Goal: Information Seeking & Learning: Learn about a topic

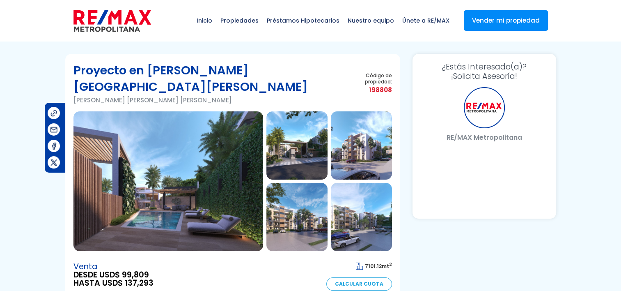
select select "DO"
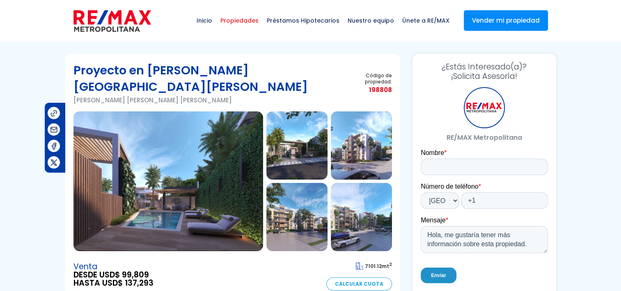
click at [251, 23] on span "Propiedades" at bounding box center [239, 20] width 46 height 25
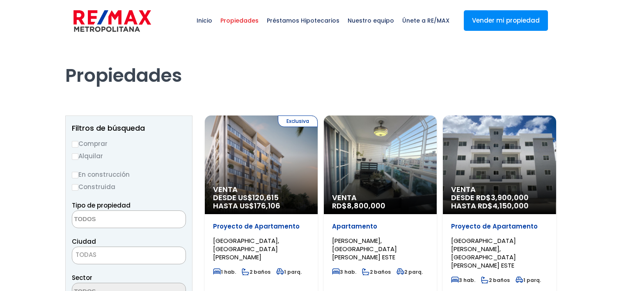
select select
click at [78, 146] on input "Comprar" at bounding box center [75, 144] width 7 height 7
radio input "true"
click at [74, 173] on input "En construcción" at bounding box center [75, 175] width 7 height 7
radio input "true"
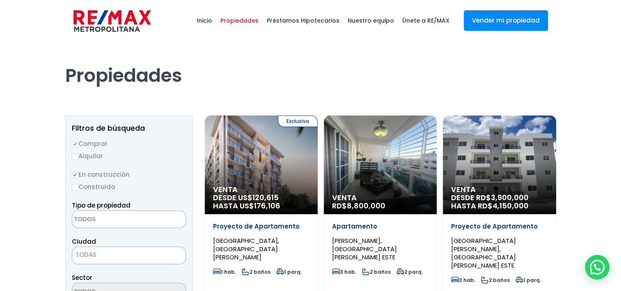
click at [79, 175] on label "En construcción" at bounding box center [129, 174] width 114 height 10
click at [0, 0] on input "En construcción" at bounding box center [0, 0] width 0 height 0
click at [75, 174] on input "En construcción" at bounding box center [75, 175] width 7 height 7
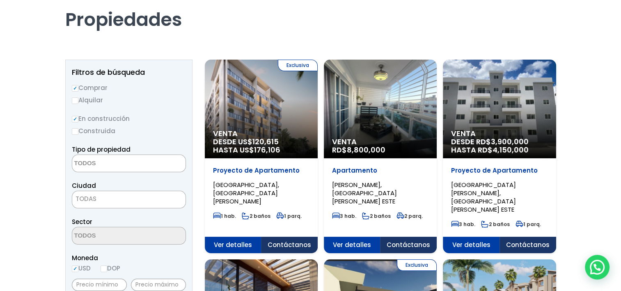
scroll to position [82, 0]
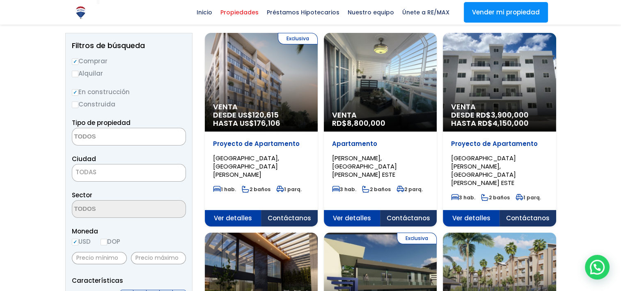
click at [120, 135] on textarea "Search" at bounding box center [112, 137] width 80 height 18
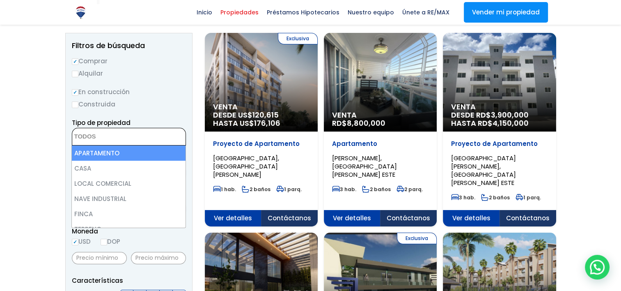
select select "apartment"
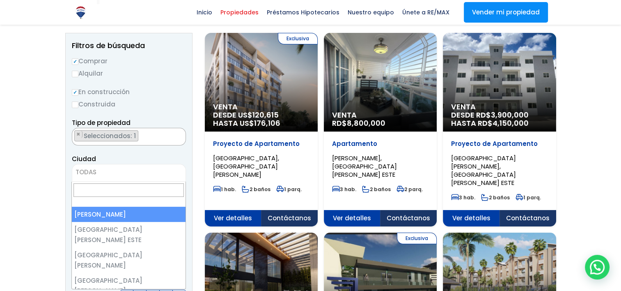
click at [97, 171] on span "TODAS" at bounding box center [128, 171] width 113 height 11
select select "1"
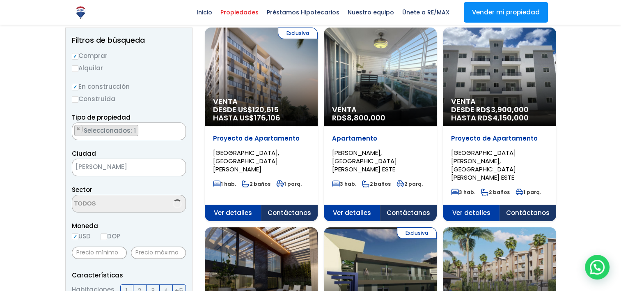
scroll to position [164, 0]
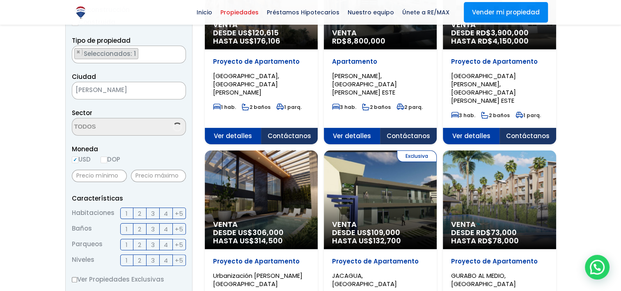
click at [109, 160] on label "DOP" at bounding box center [111, 159] width 20 height 10
click at [0, 0] on input "DOP" at bounding box center [0, 0] width 0 height 0
click at [105, 160] on input "DOP" at bounding box center [104, 159] width 7 height 7
radio input "true"
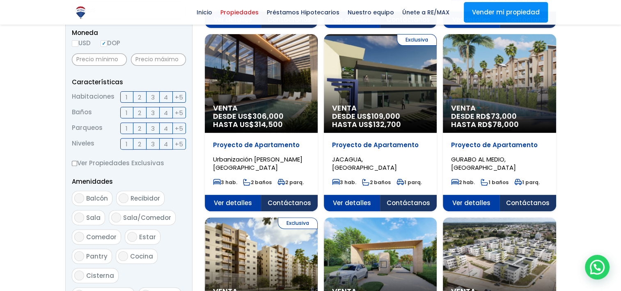
scroll to position [287, 0]
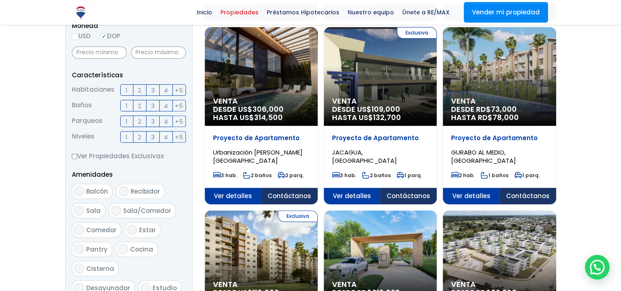
click at [138, 90] on span "2" at bounding box center [139, 90] width 3 height 10
click at [0, 0] on input "2" at bounding box center [0, 0] width 0 height 0
click at [127, 101] on span "1" at bounding box center [127, 106] width 2 height 10
click at [0, 0] on input "1" at bounding box center [0, 0] width 0 height 0
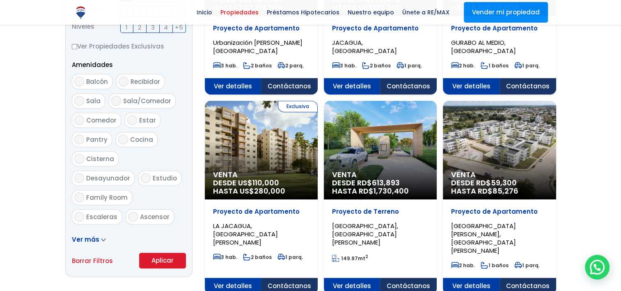
scroll to position [534, 0]
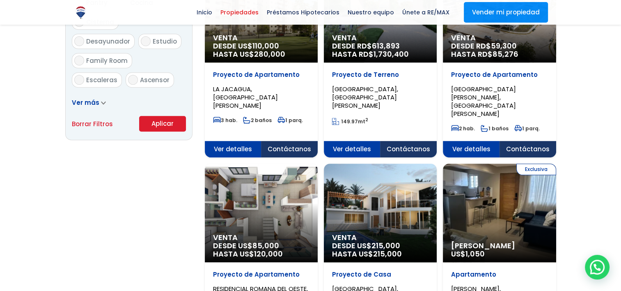
click at [158, 123] on button "Aplicar" at bounding box center [162, 124] width 47 height 16
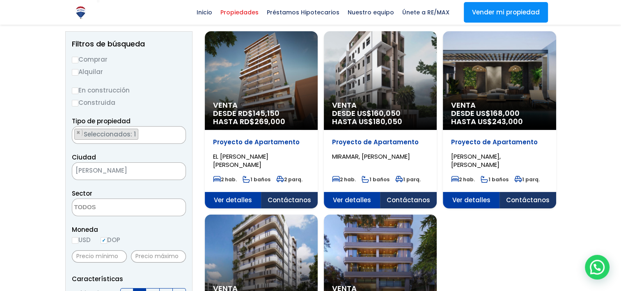
scroll to position [82, 0]
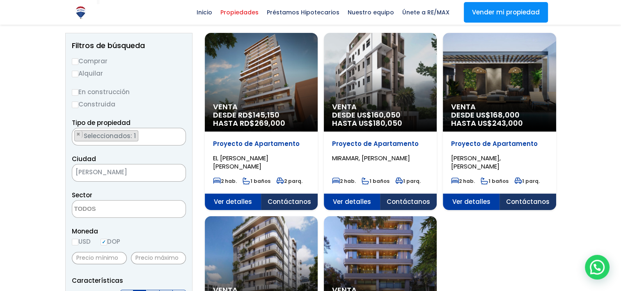
click at [75, 94] on input "En construcción" at bounding box center [75, 92] width 7 height 7
radio input "true"
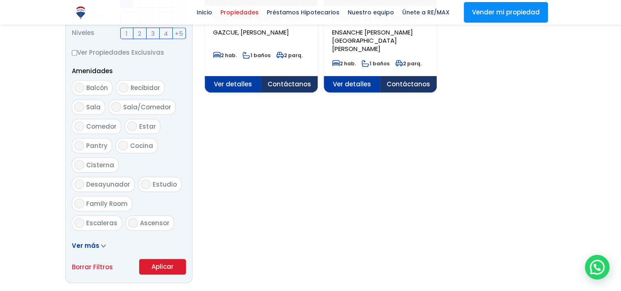
scroll to position [493, 0]
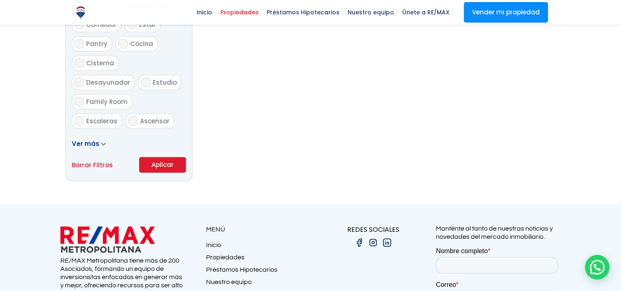
click at [153, 164] on button "Aplicar" at bounding box center [162, 165] width 47 height 16
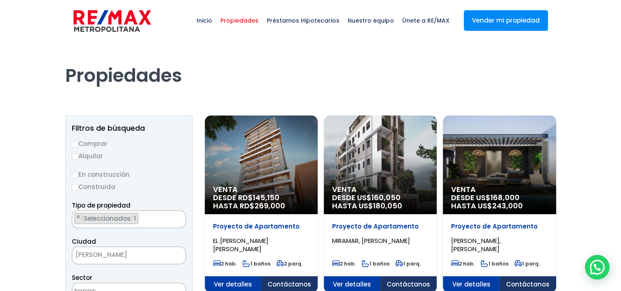
click at [74, 138] on label "Comprar" at bounding box center [129, 143] width 114 height 10
click at [74, 141] on input "Comprar" at bounding box center [75, 144] width 7 height 7
radio input "true"
click at [76, 144] on input "Comprar" at bounding box center [75, 144] width 7 height 7
click at [135, 259] on span "[PERSON_NAME]" at bounding box center [118, 254] width 93 height 11
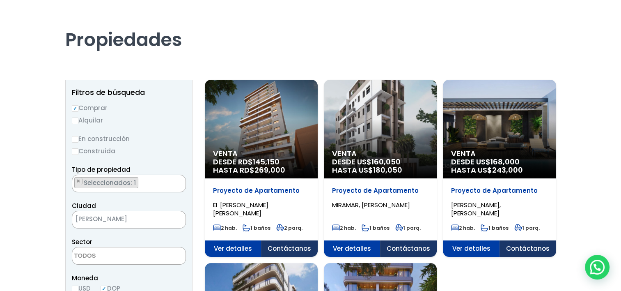
scroll to position [123, 0]
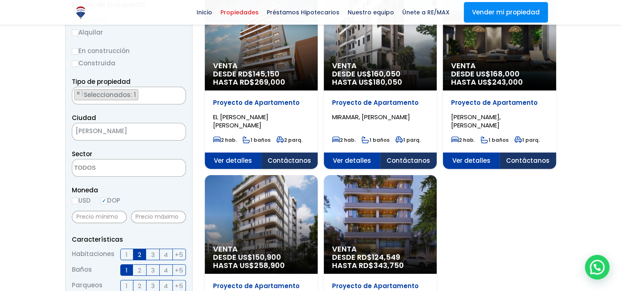
click at [74, 50] on input "En construcción" at bounding box center [75, 51] width 7 height 7
radio input "true"
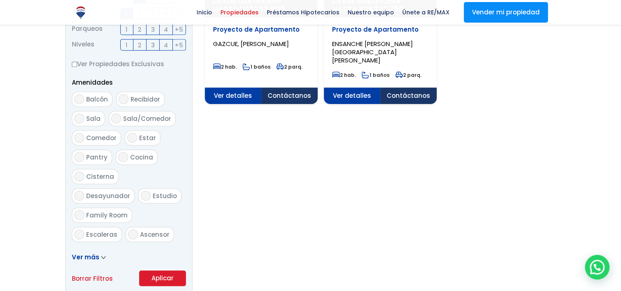
scroll to position [410, 0]
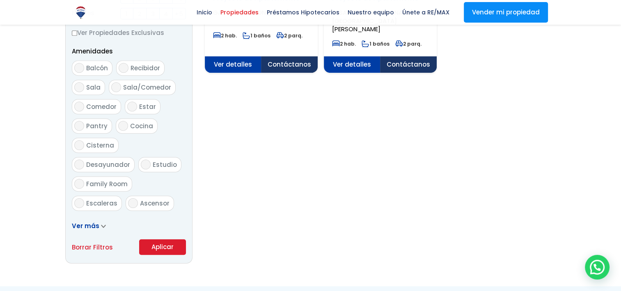
click at [166, 249] on button "Aplicar" at bounding box center [162, 247] width 47 height 16
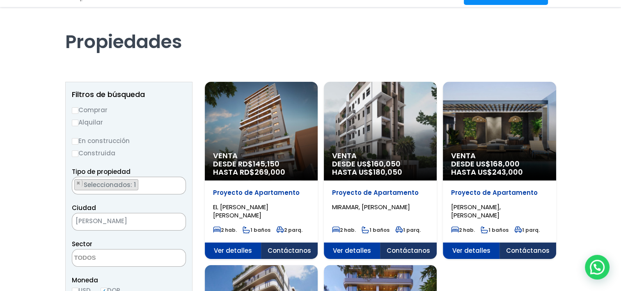
scroll to position [246, 0]
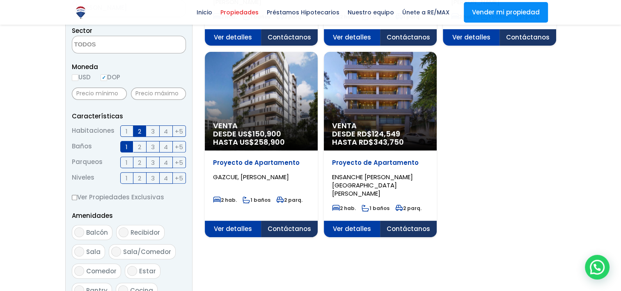
click at [79, 76] on label "USD" at bounding box center [81, 77] width 19 height 10
click at [0, 0] on input "USD" at bounding box center [0, 0] width 0 height 0
click at [74, 77] on input "USD" at bounding box center [75, 77] width 7 height 7
radio input "true"
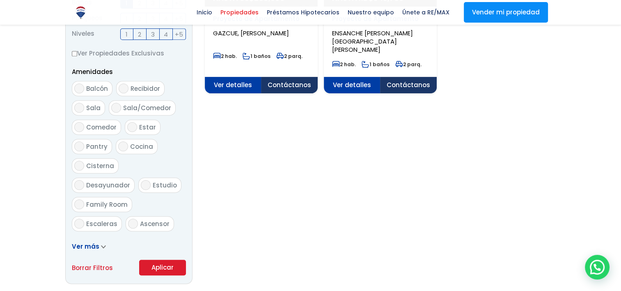
scroll to position [575, 0]
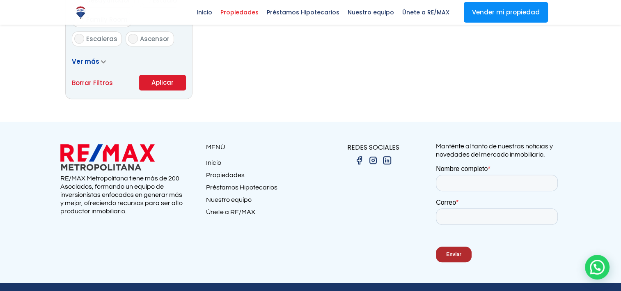
click at [164, 82] on button "Aplicar" at bounding box center [162, 83] width 47 height 16
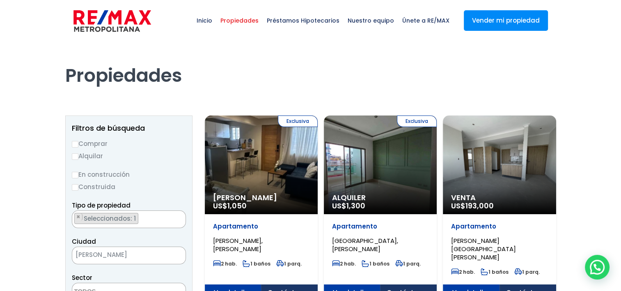
click at [77, 144] on input "Comprar" at bounding box center [75, 144] width 7 height 7
radio input "true"
click at [76, 172] on input "En construcción" at bounding box center [75, 175] width 7 height 7
radio input "true"
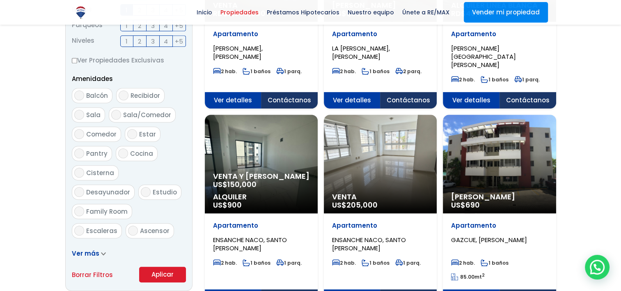
scroll to position [493, 0]
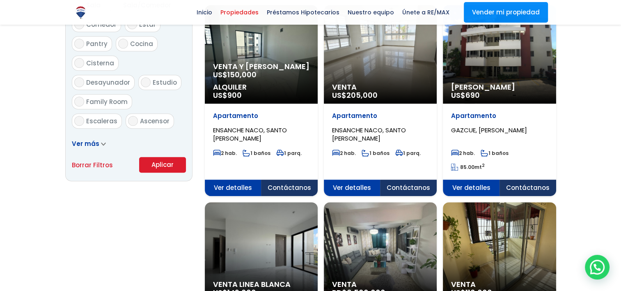
click at [159, 160] on button "Aplicar" at bounding box center [162, 165] width 47 height 16
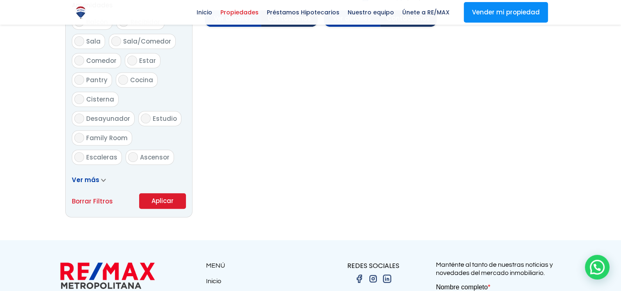
scroll to position [534, 0]
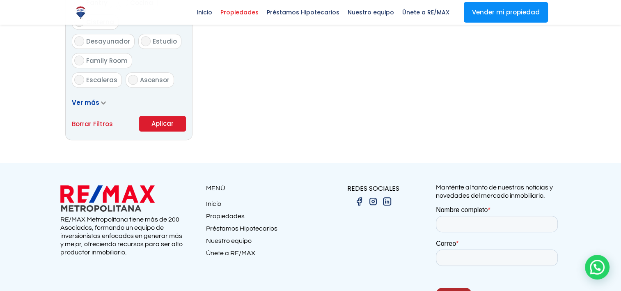
click at [79, 126] on link "Borrar Filtros" at bounding box center [92, 124] width 41 height 10
select select
click at [108, 119] on link "Borrar Filtros" at bounding box center [92, 124] width 41 height 10
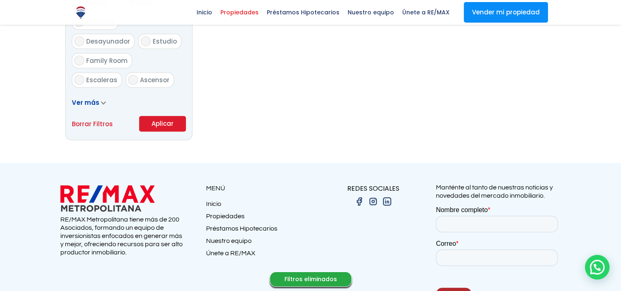
select select
click at [95, 119] on link "Borrar Filtros" at bounding box center [92, 124] width 41 height 10
select select
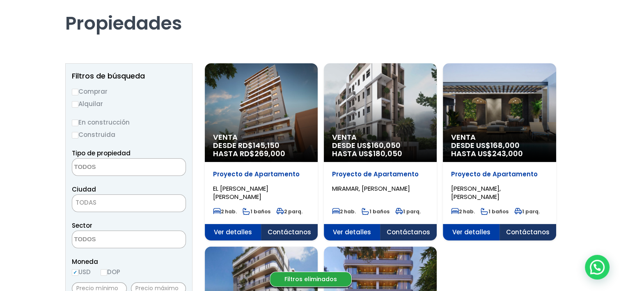
scroll to position [0, 0]
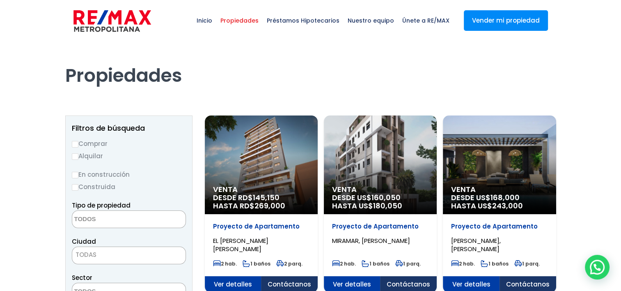
click at [76, 177] on input "En construcción" at bounding box center [75, 175] width 7 height 7
radio input "true"
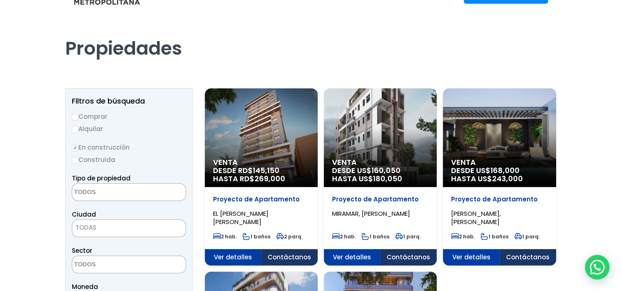
scroll to position [41, 0]
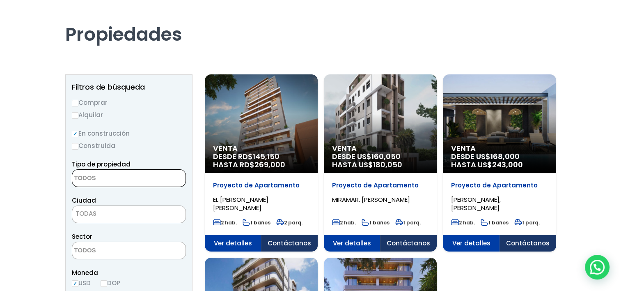
click at [116, 177] on textarea "Search" at bounding box center [112, 179] width 80 height 18
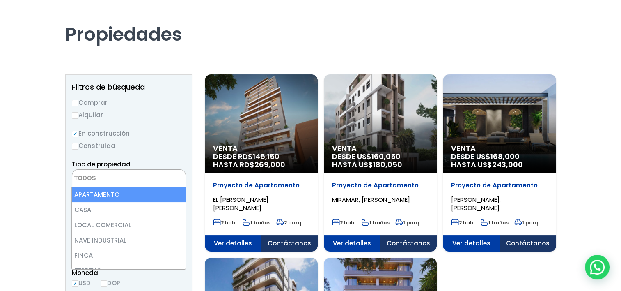
select select "apartment"
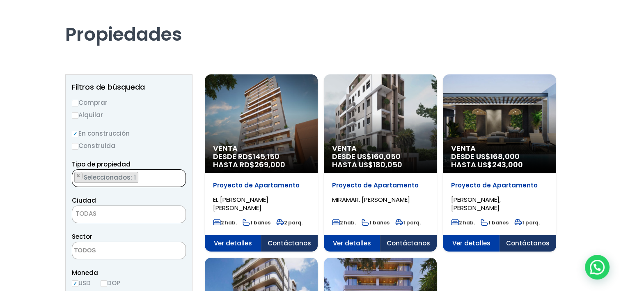
click at [75, 103] on input "Comprar" at bounding box center [75, 103] width 7 height 7
radio input "true"
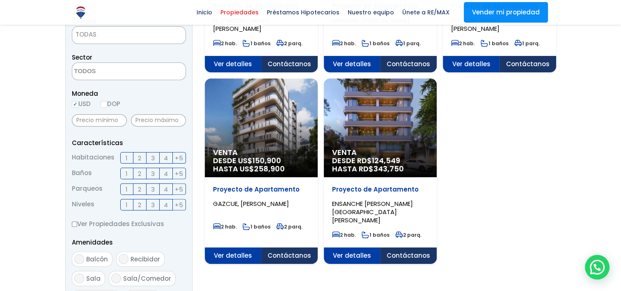
scroll to position [246, 0]
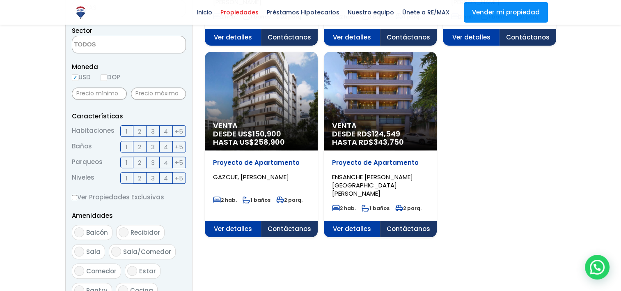
click at [139, 130] on span "2" at bounding box center [139, 131] width 3 height 10
click at [0, 0] on input "2" at bounding box center [0, 0] width 0 height 0
click at [125, 148] on label "1" at bounding box center [126, 146] width 13 height 11
click at [0, 0] on input "1" at bounding box center [0, 0] width 0 height 0
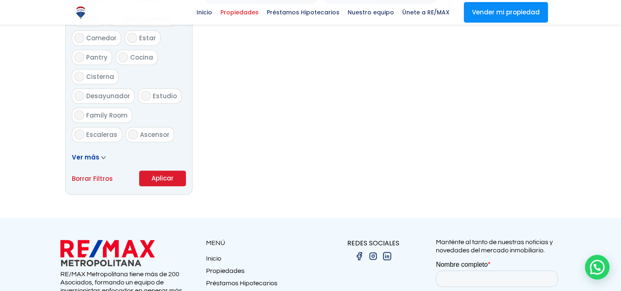
scroll to position [493, 0]
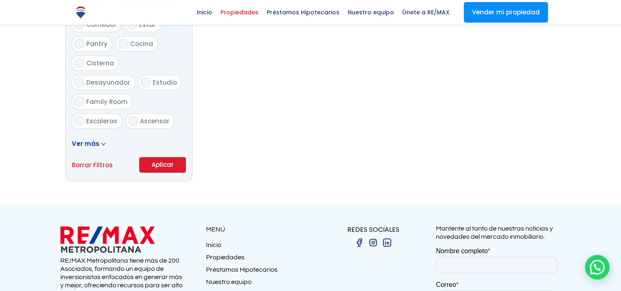
click at [177, 161] on button "Aplicar" at bounding box center [162, 165] width 47 height 16
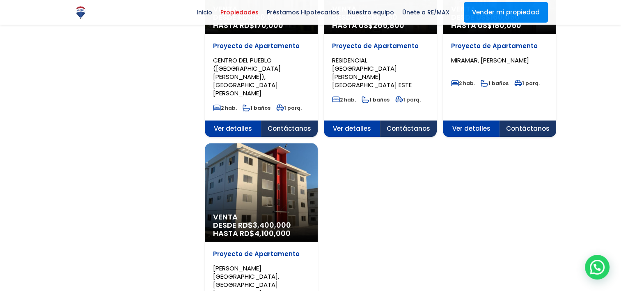
scroll to position [985, 0]
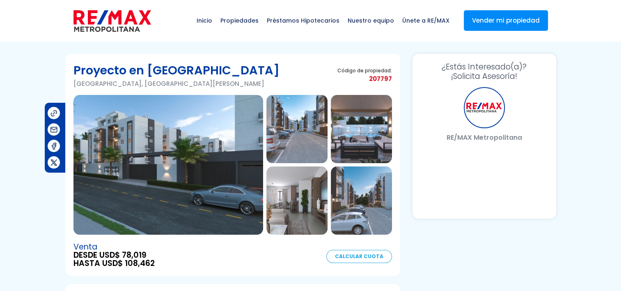
select select "DO"
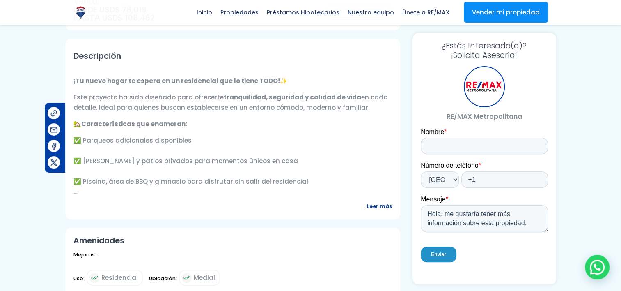
scroll to position [246, 0]
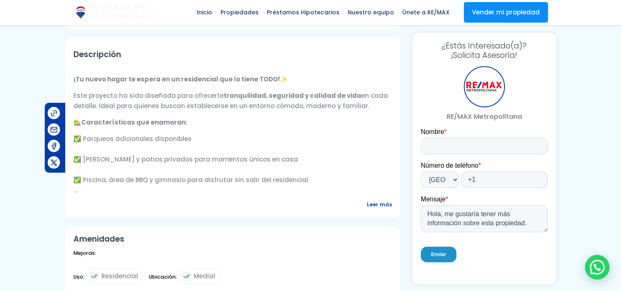
click at [379, 203] on span "Leer más" at bounding box center [379, 204] width 25 height 10
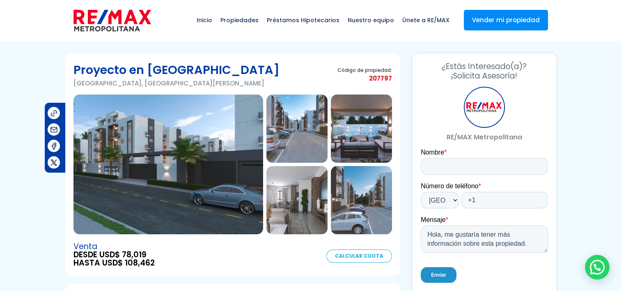
scroll to position [0, 0]
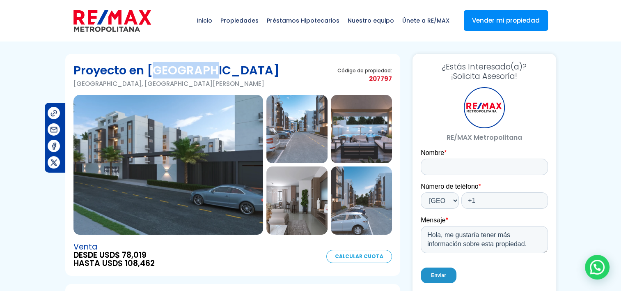
drag, startPoint x: 151, startPoint y: 69, endPoint x: 203, endPoint y: 72, distance: 52.2
click at [203, 72] on h1 "Proyecto en Villa Naco" at bounding box center [176, 70] width 206 height 16
drag, startPoint x: 203, startPoint y: 72, endPoint x: 149, endPoint y: 70, distance: 54.2
click at [149, 70] on h1 "Proyecto en Villa Naco" at bounding box center [176, 70] width 206 height 16
drag, startPoint x: 149, startPoint y: 69, endPoint x: 200, endPoint y: 70, distance: 50.9
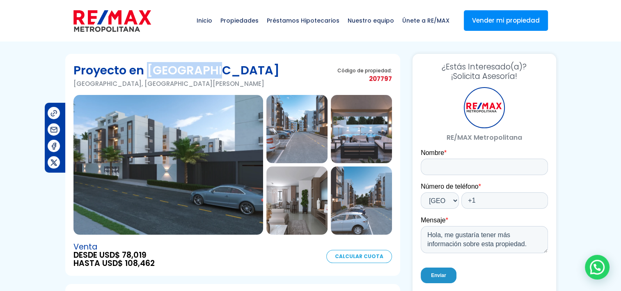
click at [200, 70] on h1 "Proyecto en Villa Naco" at bounding box center [176, 70] width 206 height 16
drag, startPoint x: 200, startPoint y: 70, endPoint x: 170, endPoint y: 71, distance: 29.6
copy h1 "Villa Naco"
click at [298, 148] on img at bounding box center [296, 129] width 61 height 68
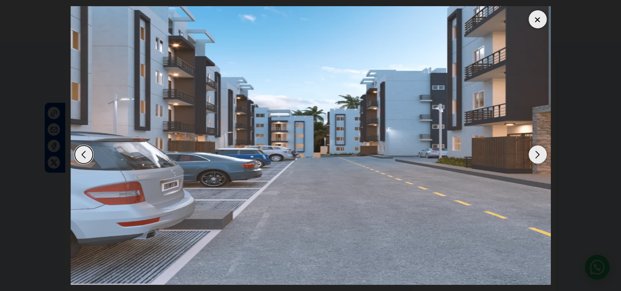
click at [537, 151] on div "Next slide" at bounding box center [538, 154] width 18 height 18
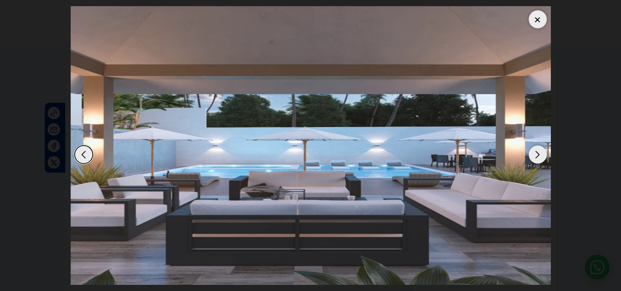
click at [537, 151] on div "Next slide" at bounding box center [538, 154] width 18 height 18
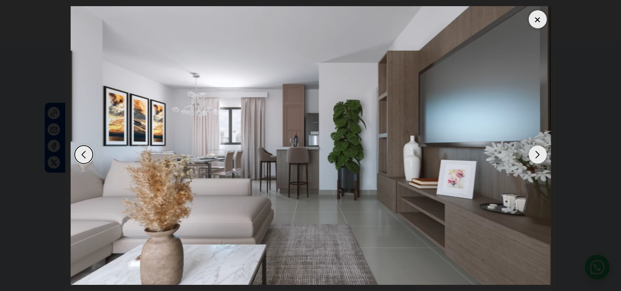
click at [537, 151] on div "Next slide" at bounding box center [538, 154] width 18 height 18
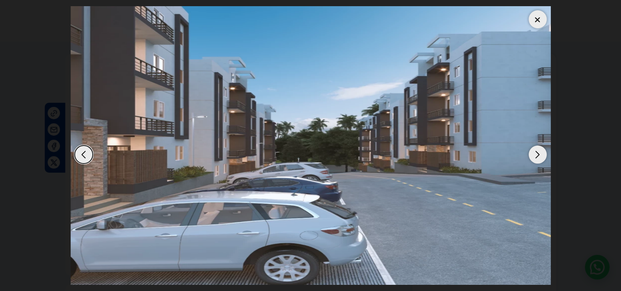
click at [535, 23] on div at bounding box center [538, 19] width 18 height 18
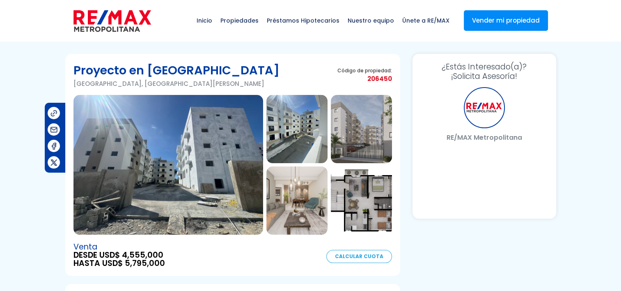
select select "DO"
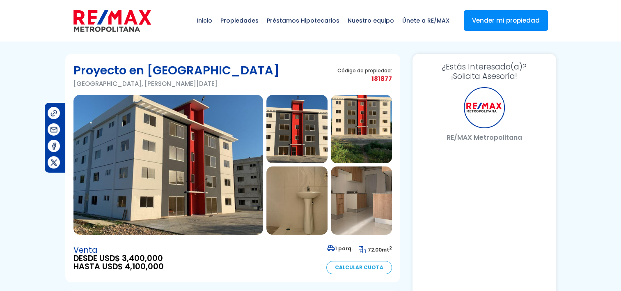
select select "DO"
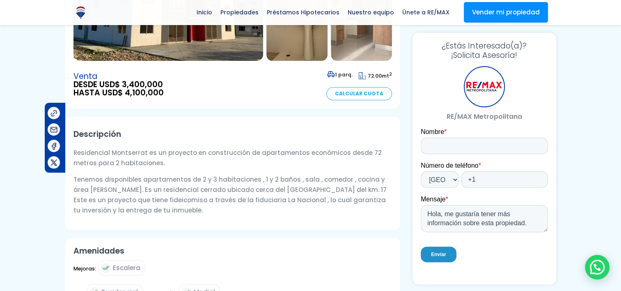
scroll to position [246, 0]
